Goal: Information Seeking & Learning: Learn about a topic

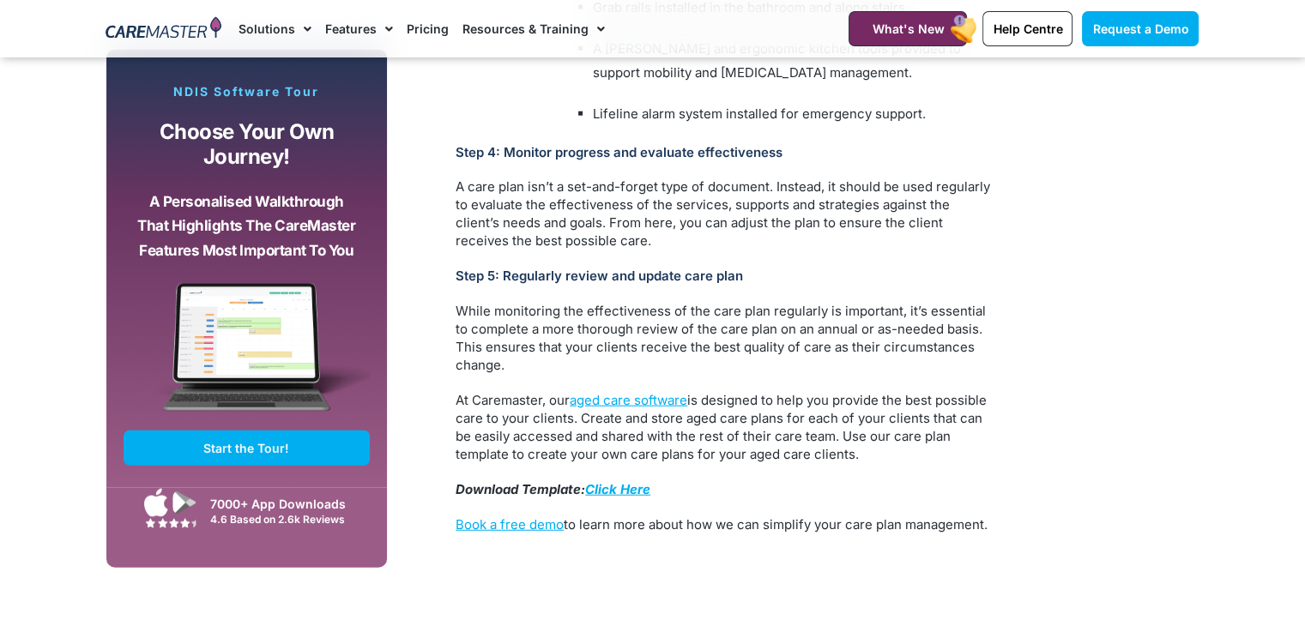
scroll to position [4360, 0]
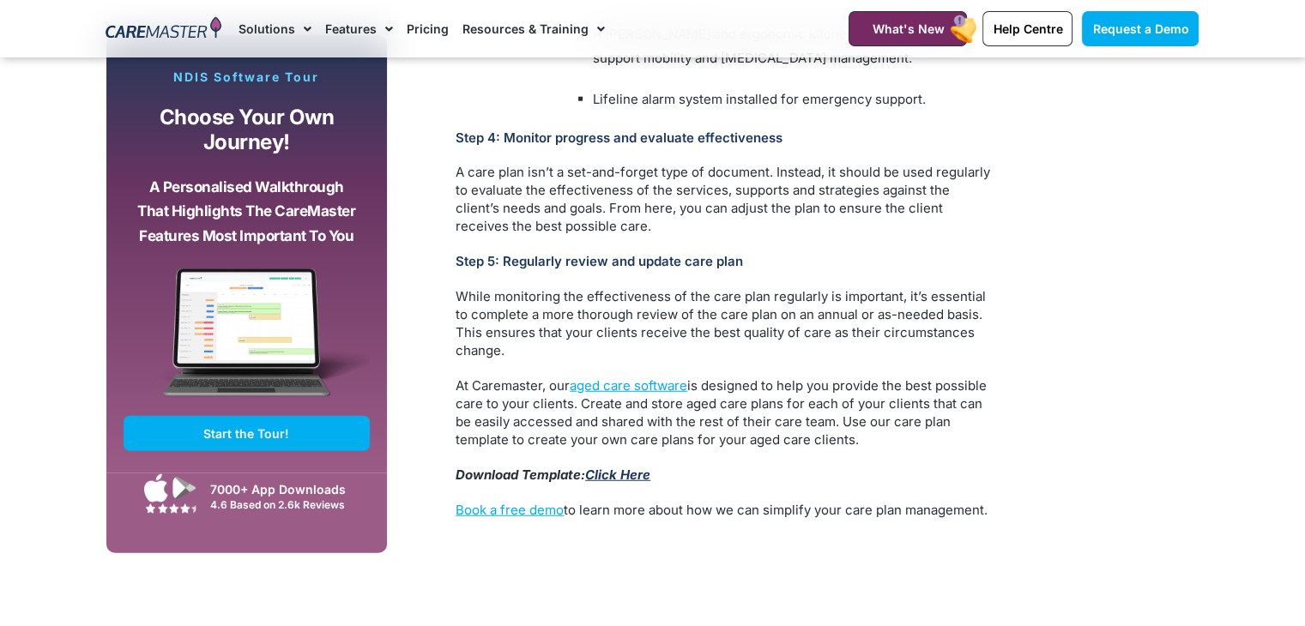
click at [604, 467] on link "Click Here" at bounding box center [617, 475] width 65 height 16
click at [612, 467] on link "Click Here" at bounding box center [617, 475] width 65 height 16
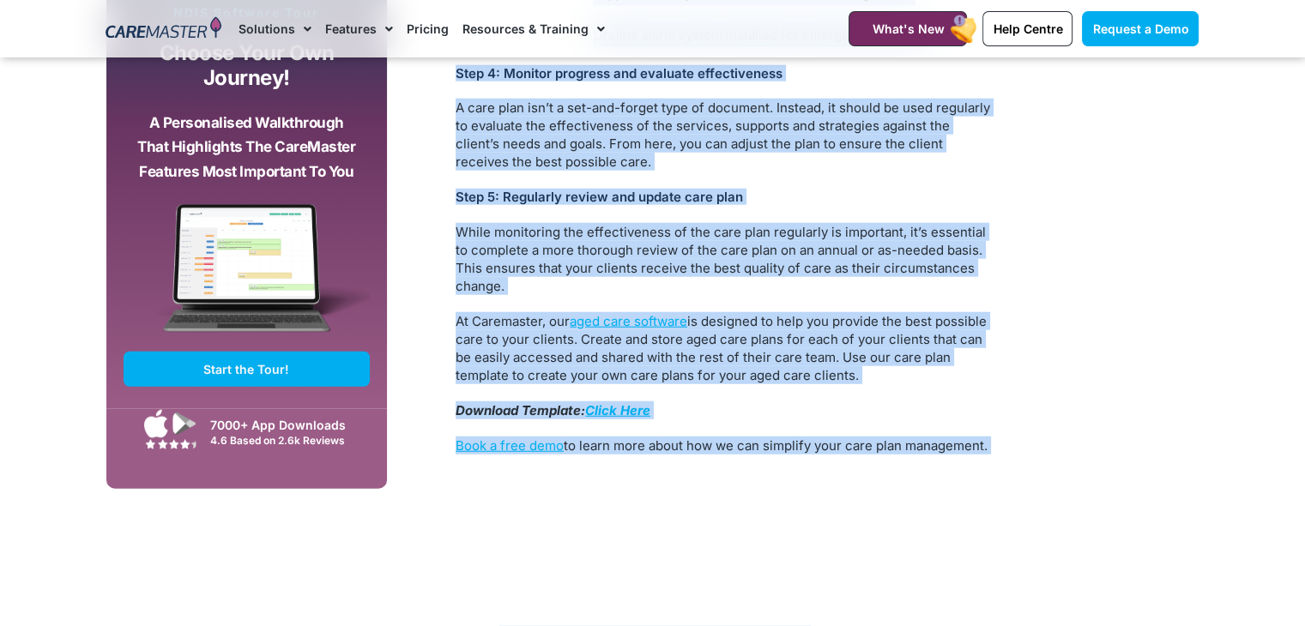
scroll to position [4342, 0]
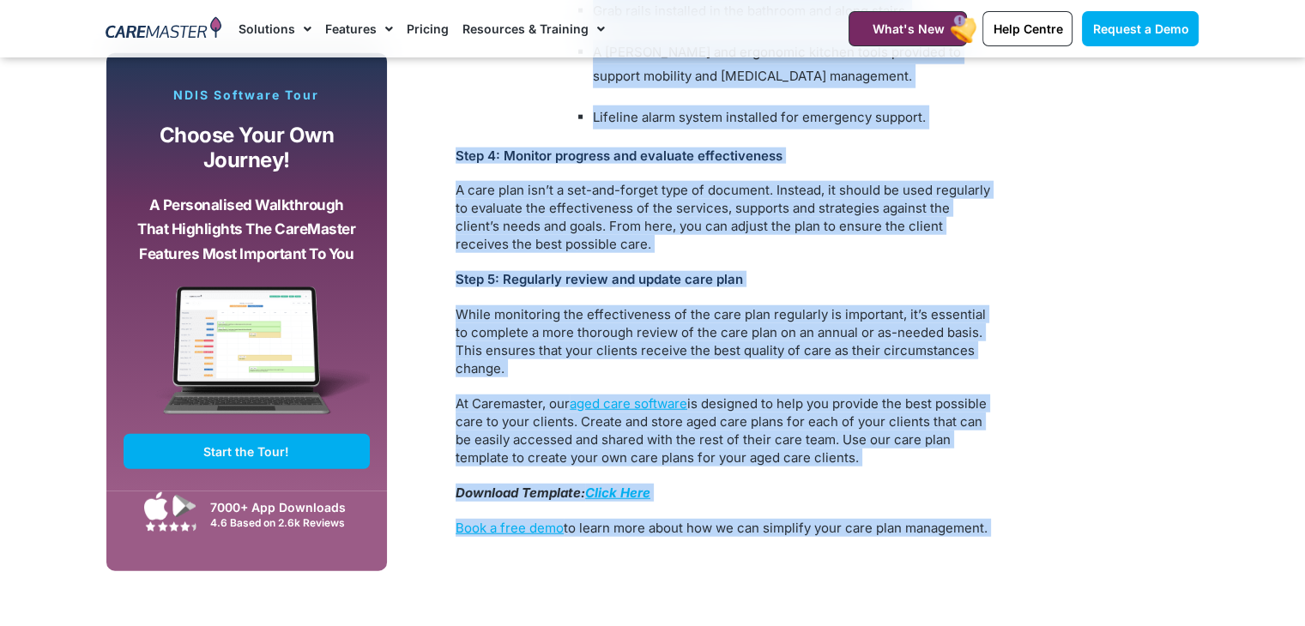
copy div "What are aged care plans? A care plan is a comprehensive document that details …"
